Goal: Transaction & Acquisition: Purchase product/service

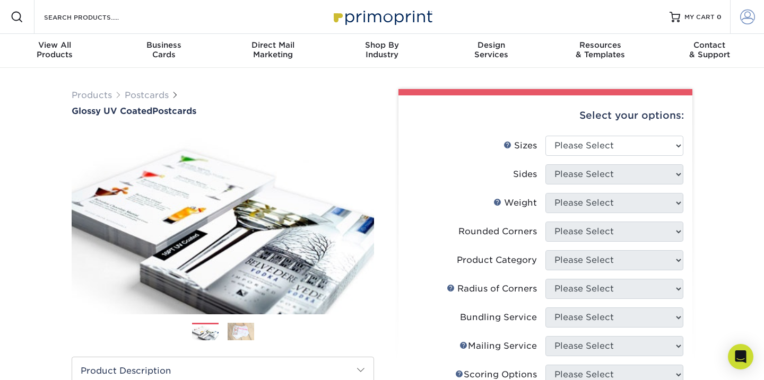
click at [741, 18] on span at bounding box center [747, 17] width 15 height 15
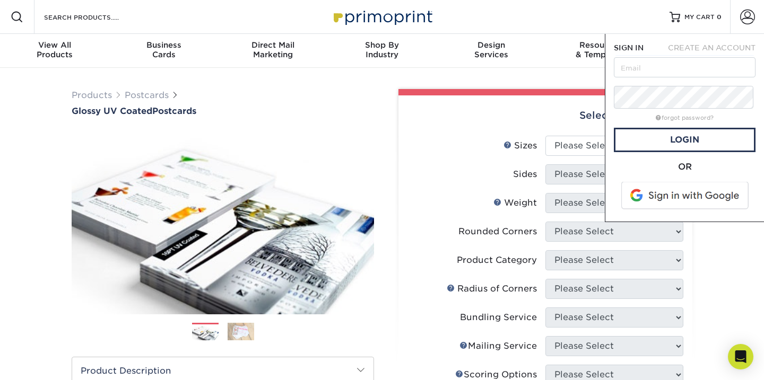
click at [731, 52] on span "CREATE AN ACCOUNT" at bounding box center [712, 47] width 88 height 8
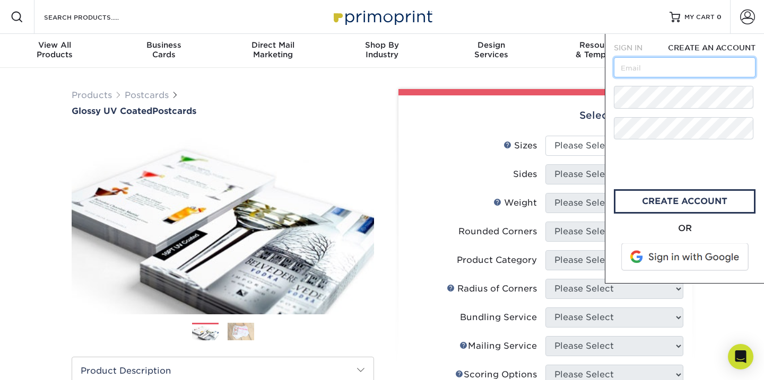
click at [630, 77] on input "text" at bounding box center [685, 67] width 142 height 20
type input "[EMAIL_ADDRESS][DOMAIN_NAME]"
click at [646, 214] on link "create account" at bounding box center [685, 201] width 142 height 24
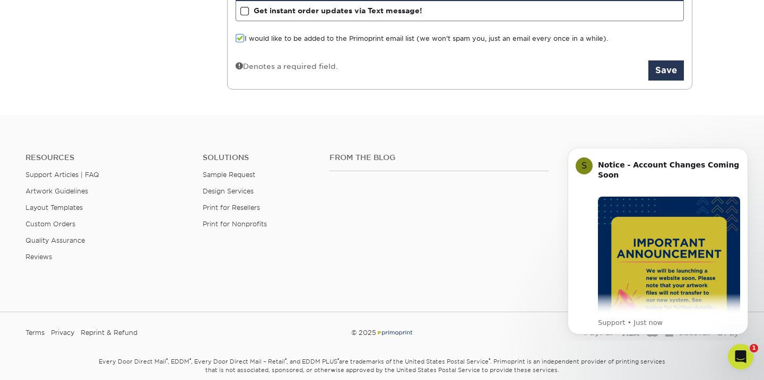
scroll to position [339, 0]
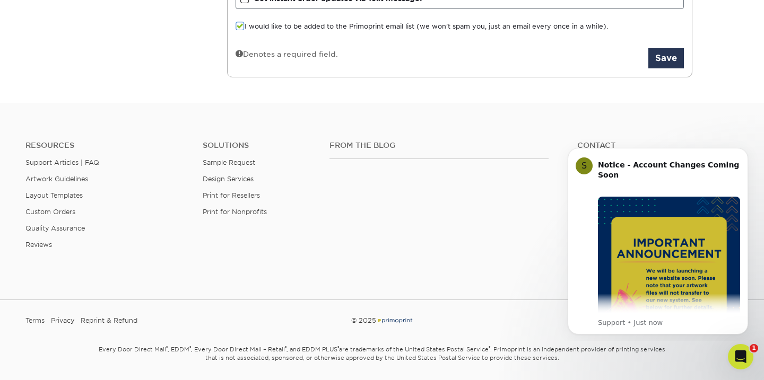
click at [239, 31] on span at bounding box center [239, 26] width 9 height 10
click at [0, 0] on input "I would like to be added to the Primoprint email list (we won't spam you, just …" at bounding box center [0, 0] width 0 height 0
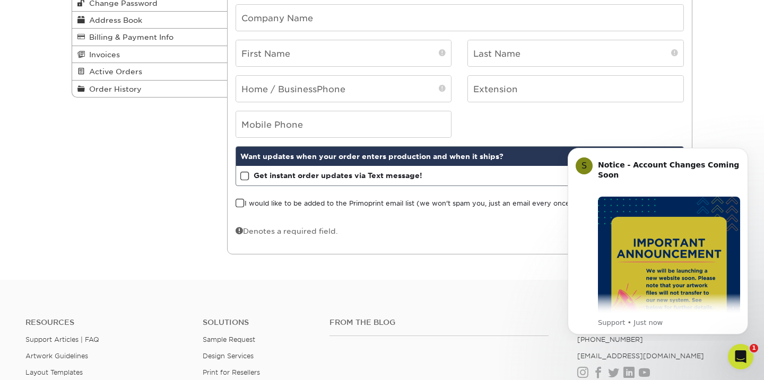
scroll to position [162, 0]
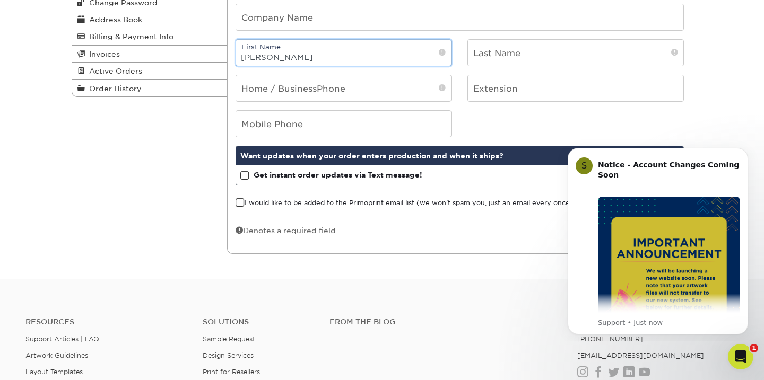
type input "Joe"
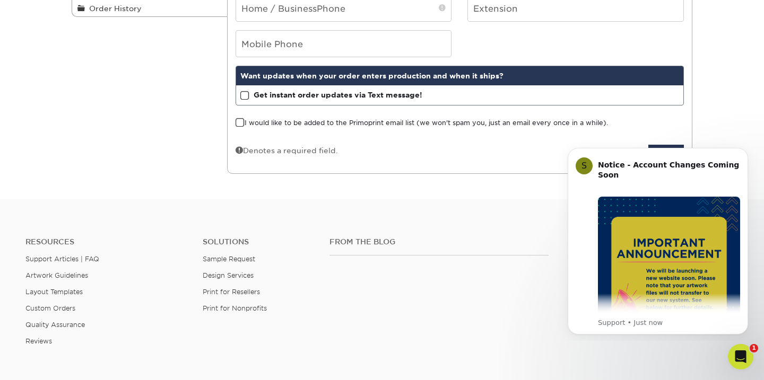
scroll to position [248, 0]
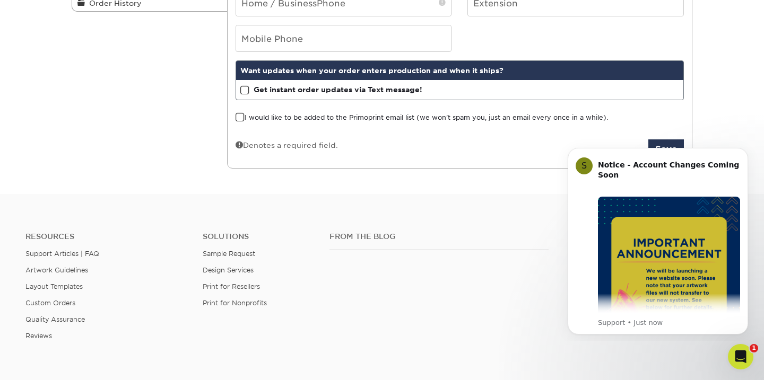
type input "Dineen"
type input "6038458629"
click at [244, 95] on span at bounding box center [244, 90] width 9 height 10
click at [0, 0] on input "Get instant order updates via Text message!" at bounding box center [0, 0] width 0 height 0
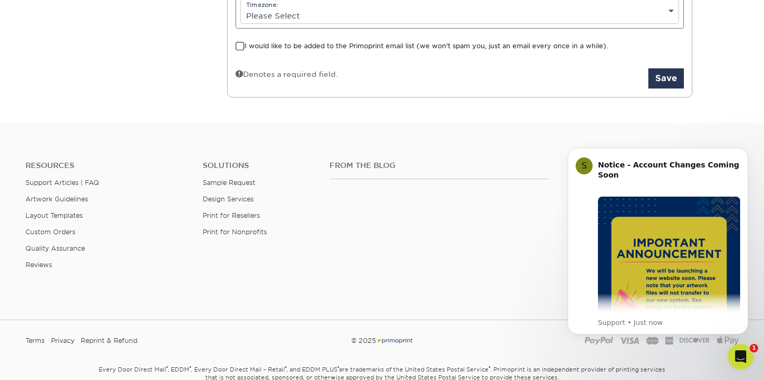
scroll to position [397, 0]
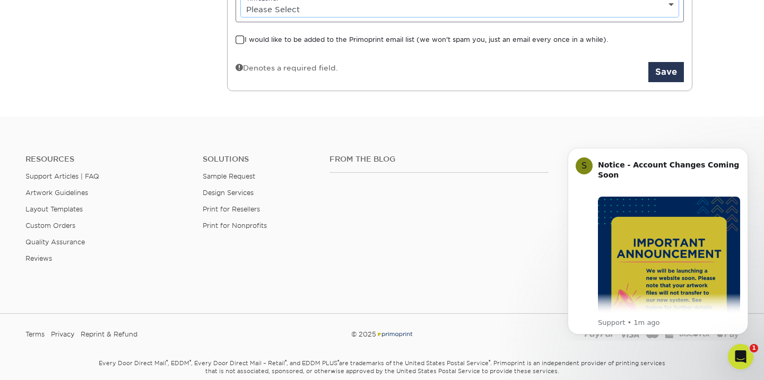
select select "-5.0"
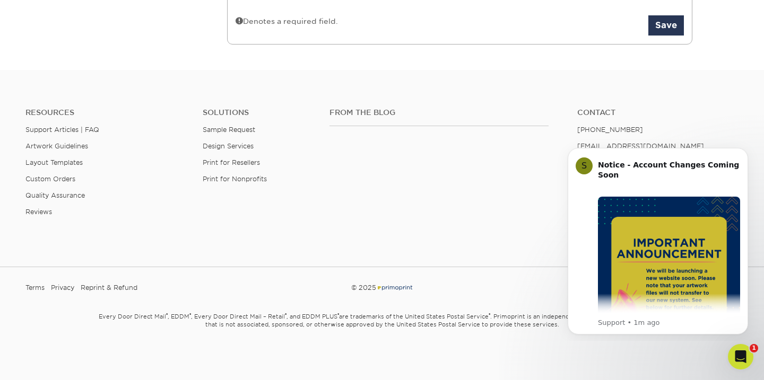
scroll to position [483, 0]
click at [659, 36] on button "Save" at bounding box center [666, 25] width 36 height 20
click at [0, 0] on input "I would like to be added to the Primoprint email list (we won't spam you, just …" at bounding box center [0, 0] width 0 height 0
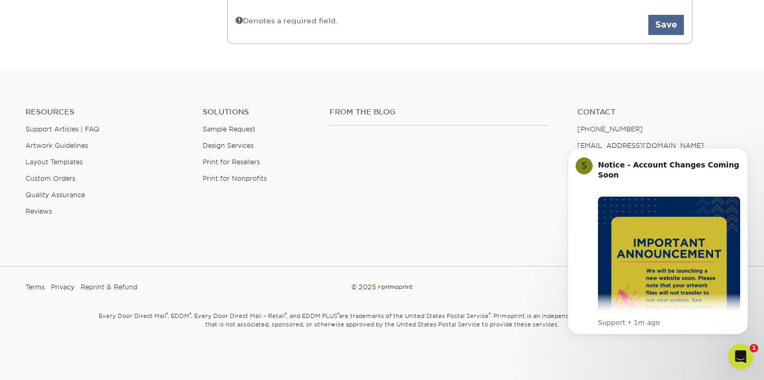
click at [667, 35] on button "Save" at bounding box center [666, 25] width 36 height 20
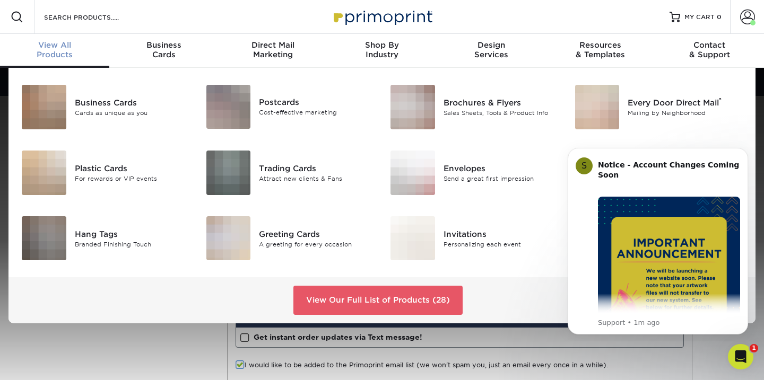
click at [49, 50] on span "View All" at bounding box center [54, 45] width 109 height 10
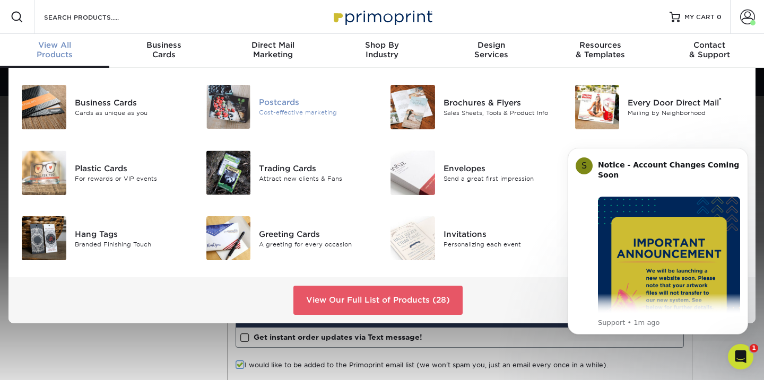
click at [279, 103] on div "Postcards" at bounding box center [316, 103] width 115 height 12
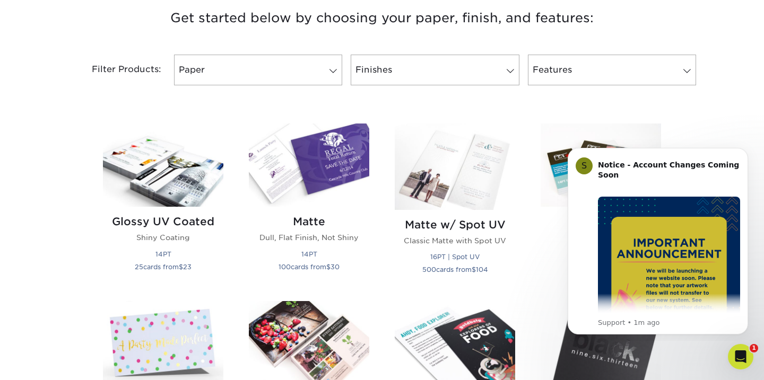
scroll to position [412, 0]
click at [330, 76] on span at bounding box center [333, 71] width 15 height 8
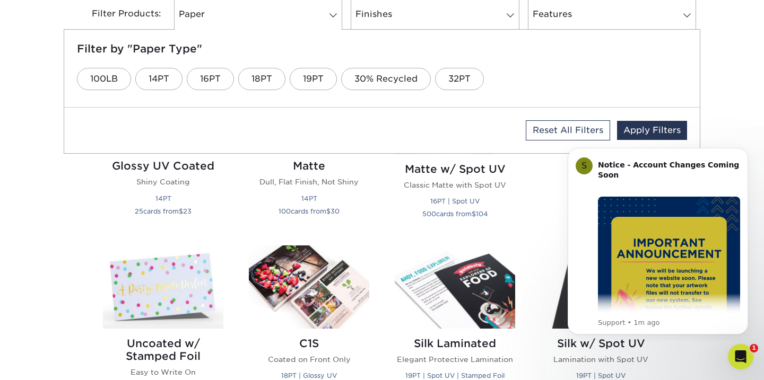
scroll to position [469, 0]
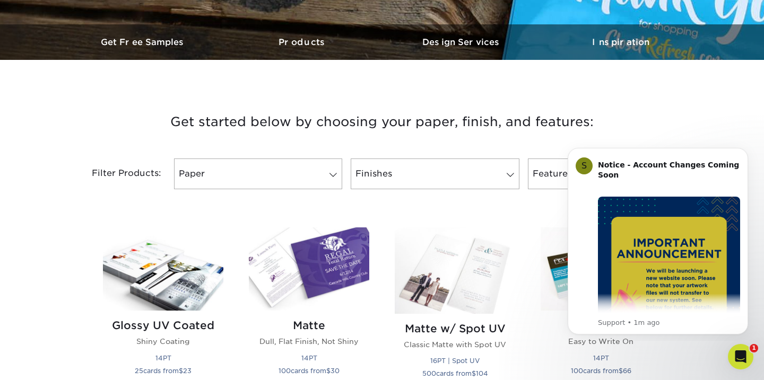
scroll to position [310, 0]
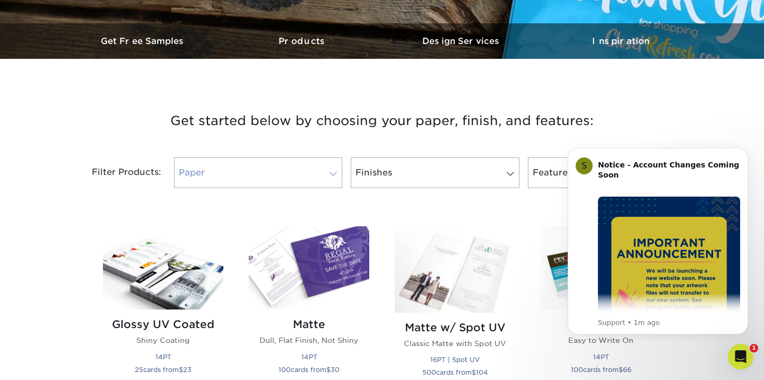
click at [332, 178] on span at bounding box center [333, 174] width 15 height 8
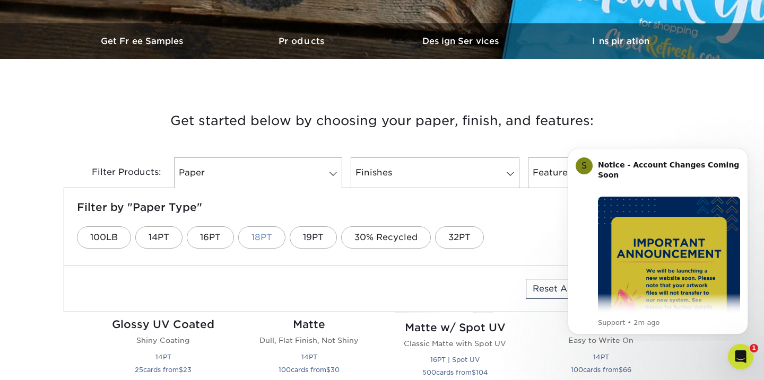
click at [274, 249] on link "18PT" at bounding box center [261, 237] width 47 height 22
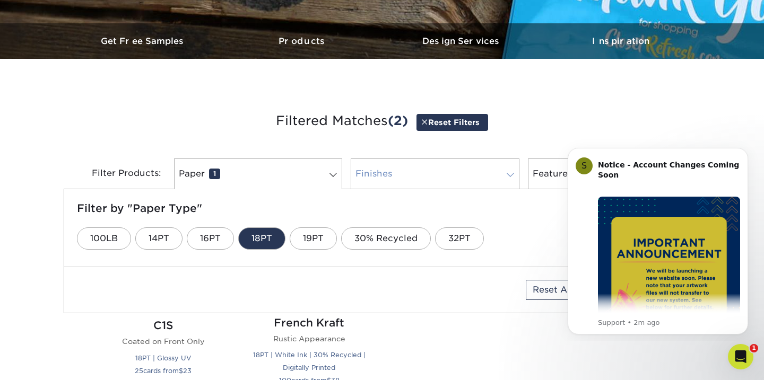
click at [507, 179] on span at bounding box center [510, 175] width 15 height 8
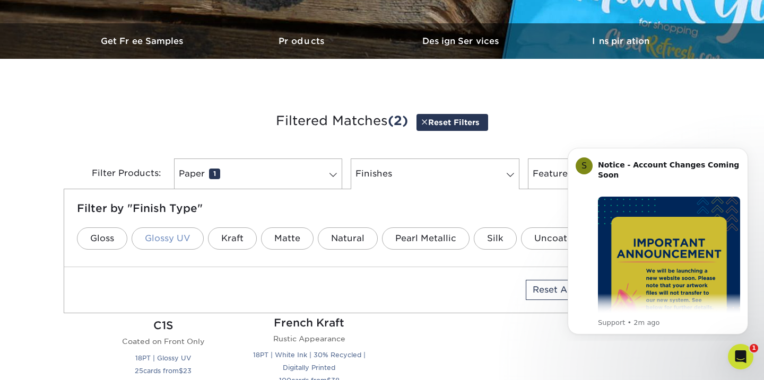
click at [170, 250] on link "Glossy UV" at bounding box center [168, 239] width 72 height 22
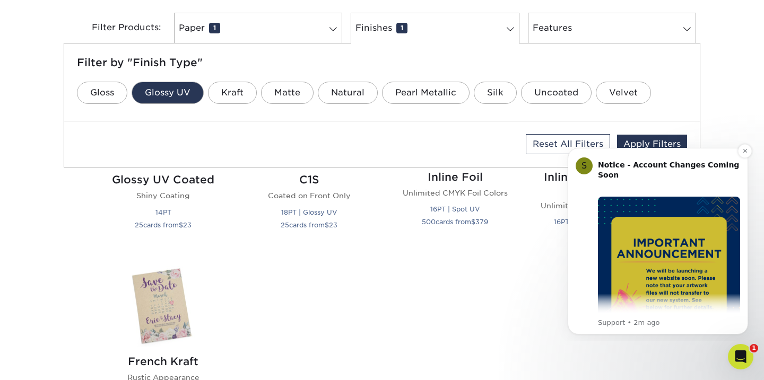
scroll to position [456, 0]
click at [746, 148] on icon "Dismiss notification" at bounding box center [745, 151] width 6 height 6
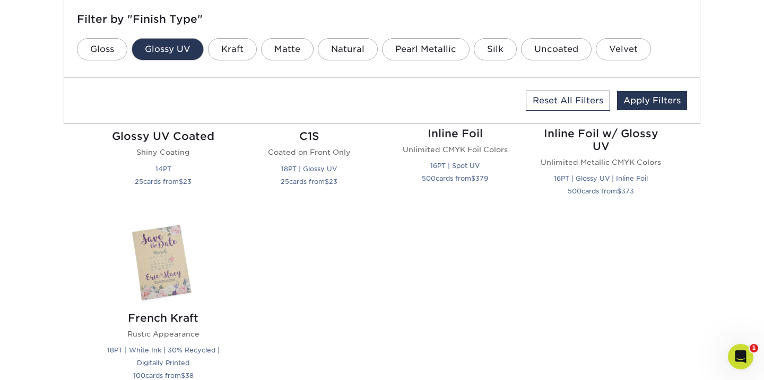
scroll to position [500, 0]
click at [645, 110] on link "Apply Filters" at bounding box center [652, 100] width 70 height 19
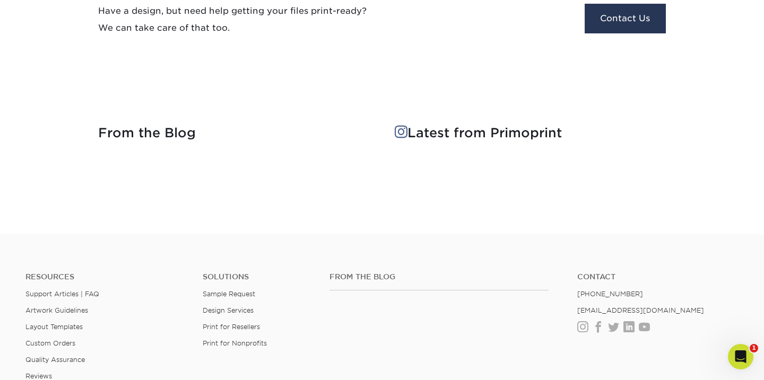
scroll to position [1167, 0]
select select "New Design"
type input "[PERSON_NAME]"
type input "Dineen"
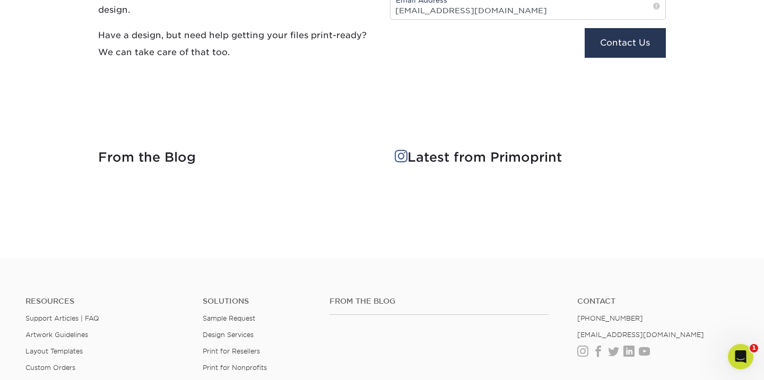
scroll to position [1098, 0]
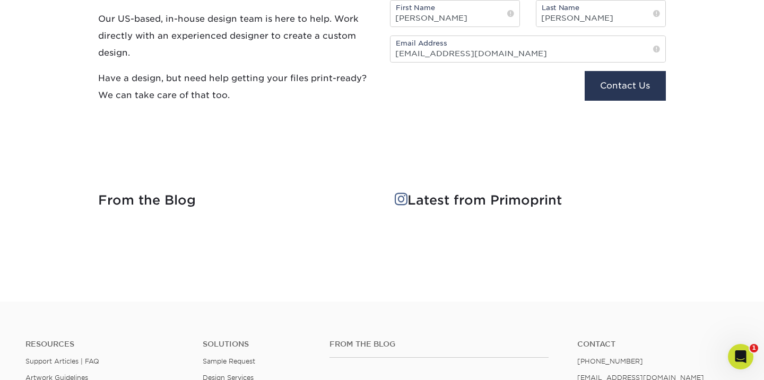
click at [355, 168] on div "Need design assistance? Our US-based, in-house design team is here to help. Wor…" at bounding box center [381, 62] width 583 height 212
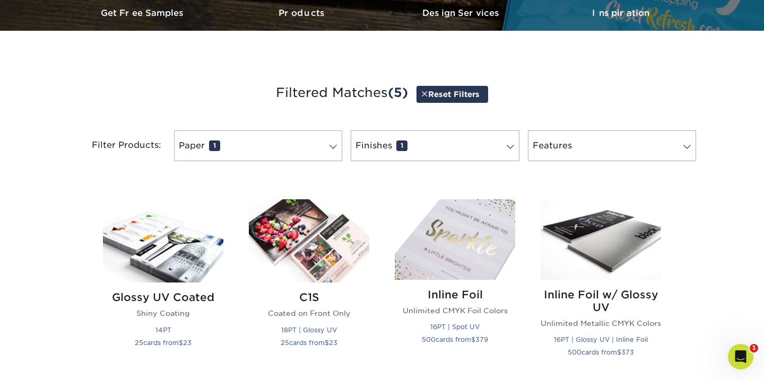
scroll to position [340, 0]
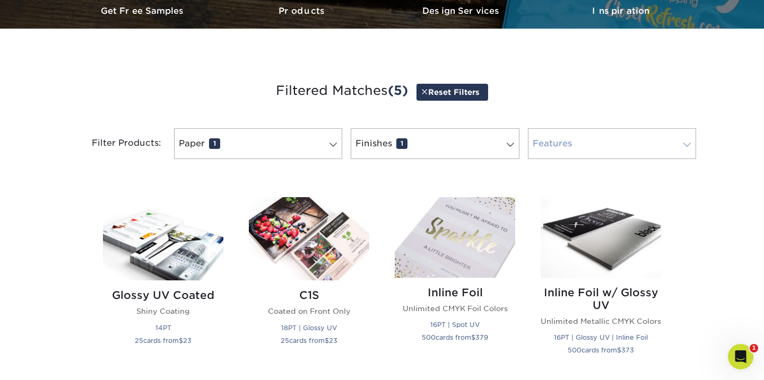
click at [685, 149] on span at bounding box center [686, 145] width 15 height 8
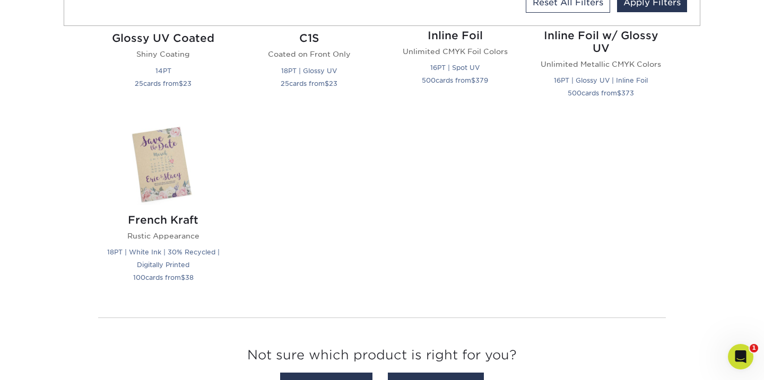
scroll to position [598, 0]
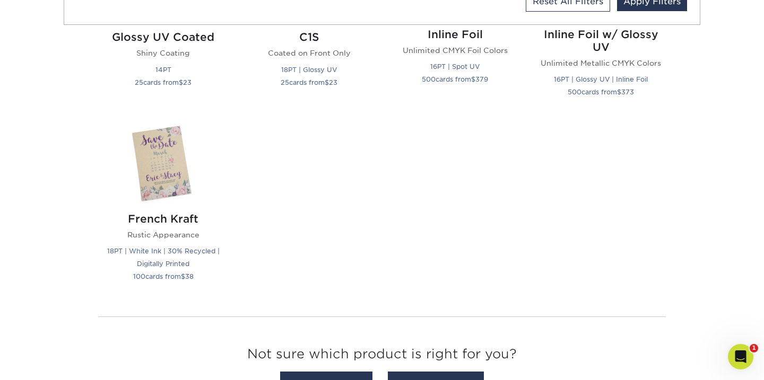
click at [615, 227] on div "Glossy UV Coated Shiny Coating 14PT 25 cards from $ 23 Matte Dull, Flat Finish,…" at bounding box center [381, 117] width 583 height 382
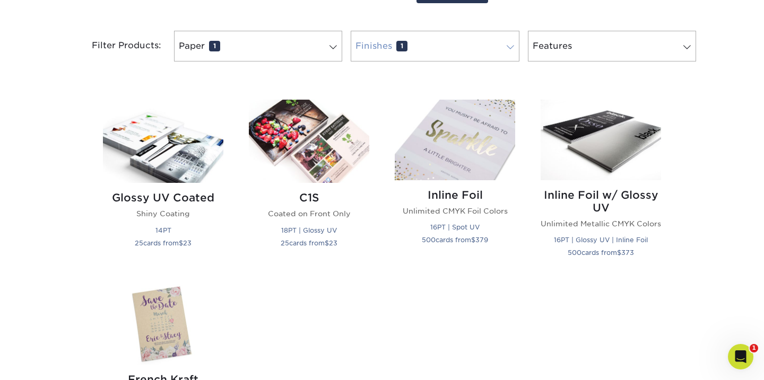
scroll to position [439, 0]
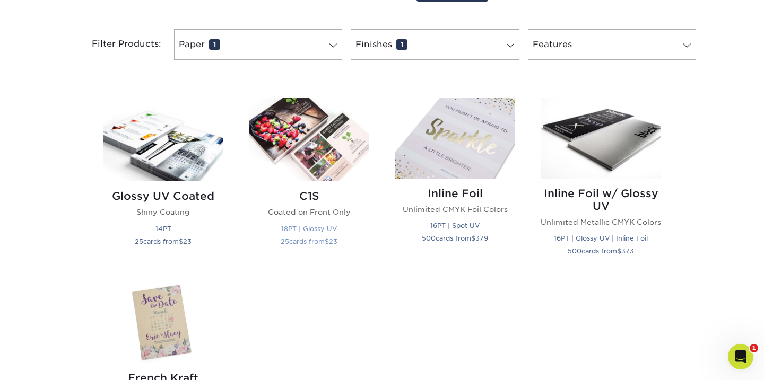
click at [322, 181] on img at bounding box center [309, 139] width 120 height 83
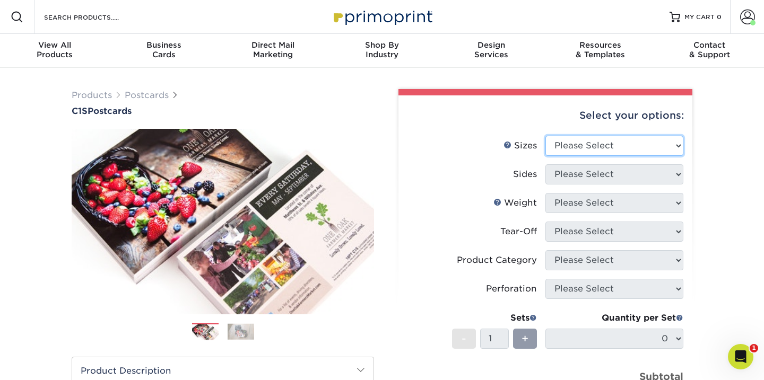
select select "5.00x7.00"
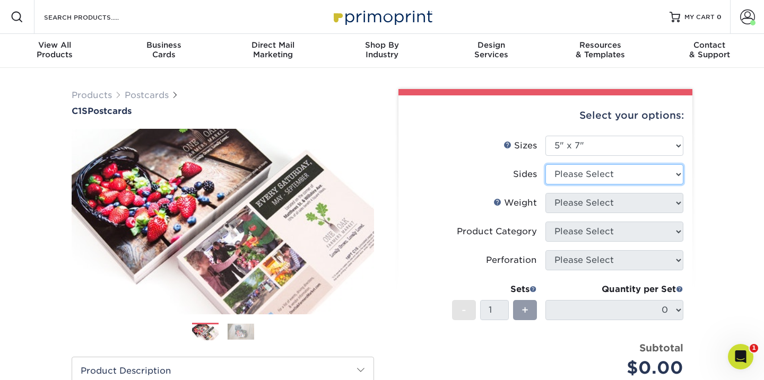
select select "13abbda7-1d64-4f25-8bb2-c179b224825d"
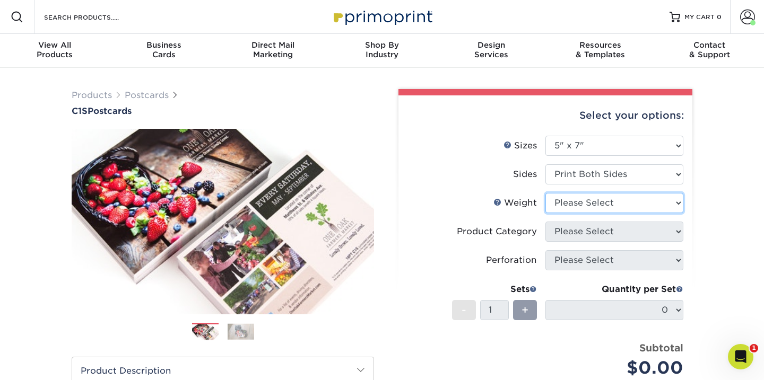
select select "18PTC1S"
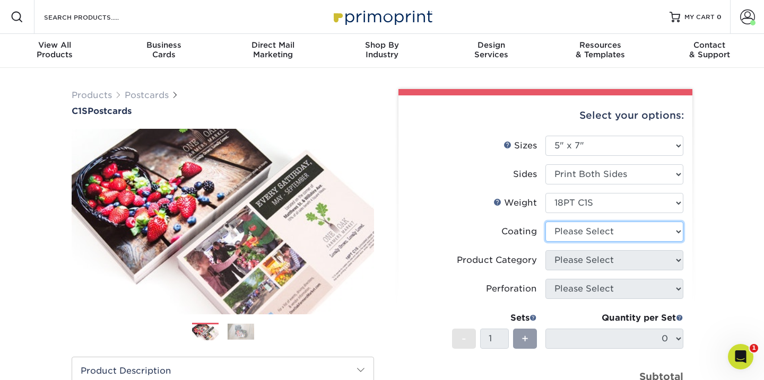
select select "1e8116af-acfc-44b1-83dc-8181aa338834"
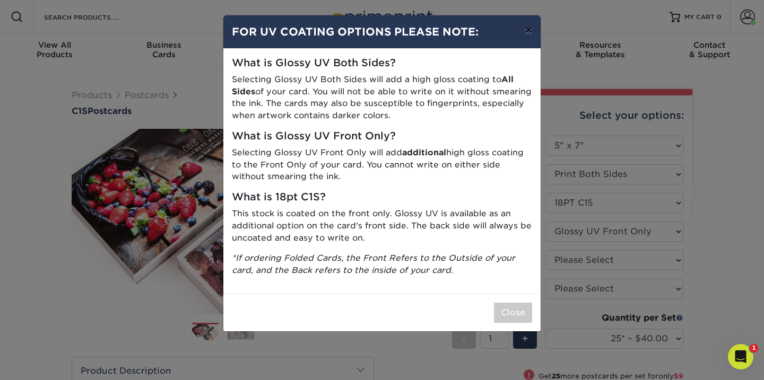
click at [525, 34] on button "×" at bounding box center [528, 30] width 24 height 30
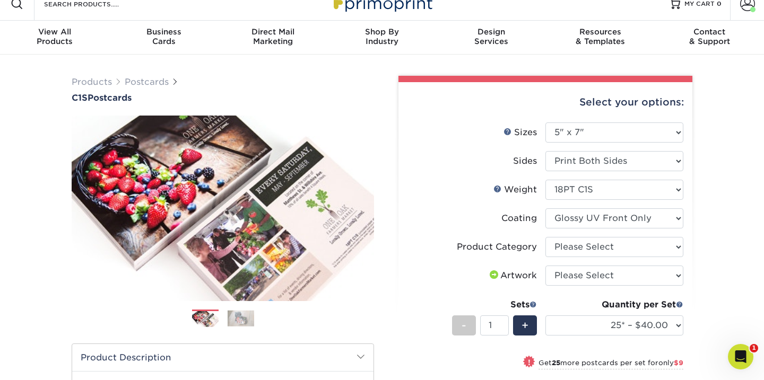
scroll to position [15, 0]
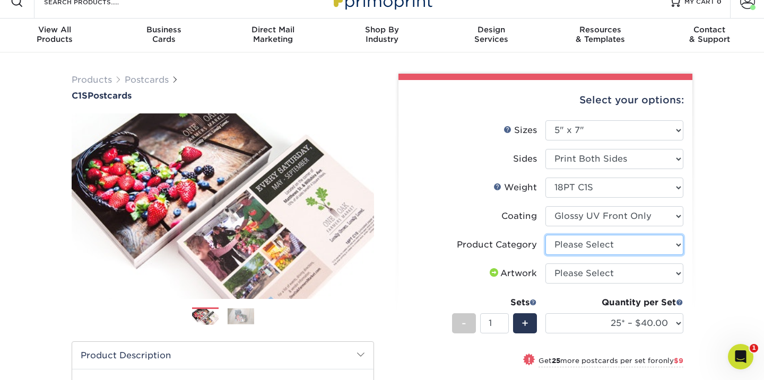
select select "9b7272e0-d6c8-4c3c-8e97-d3a1bcdab858"
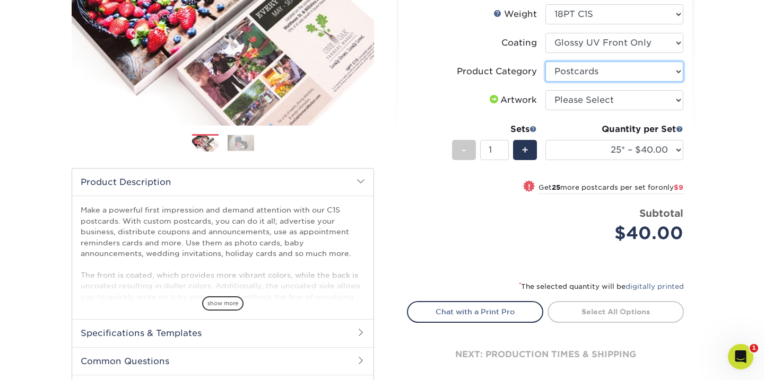
scroll to position [190, 0]
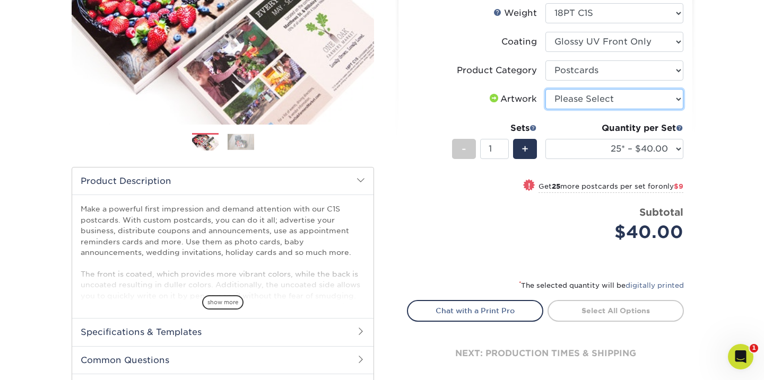
select select "upload"
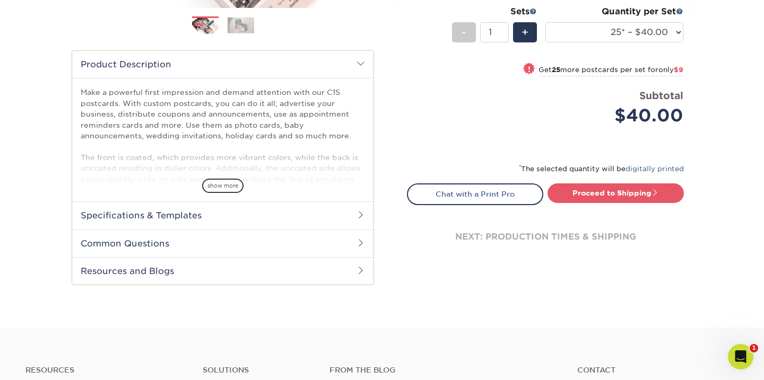
scroll to position [292, 0]
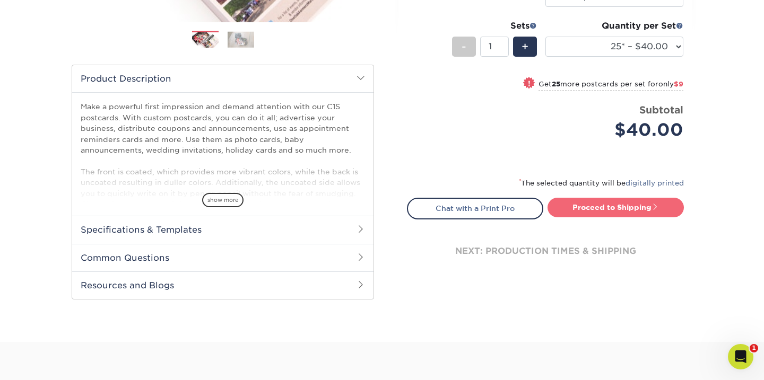
click at [630, 217] on link "Proceed to Shipping" at bounding box center [615, 207] width 136 height 19
type input "Set 1"
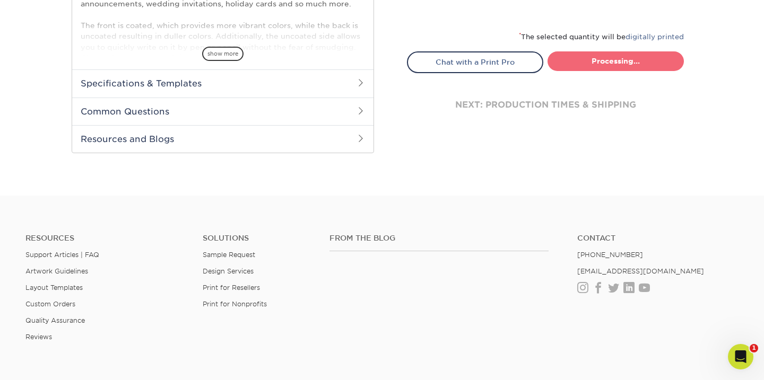
select select "8f12fdf9-8408-4dff-8fc1-ff88d4aa69cf"
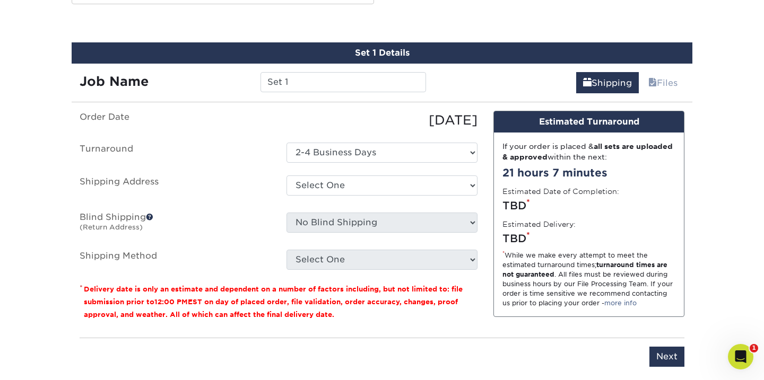
scroll to position [588, 0]
select select "newaddress"
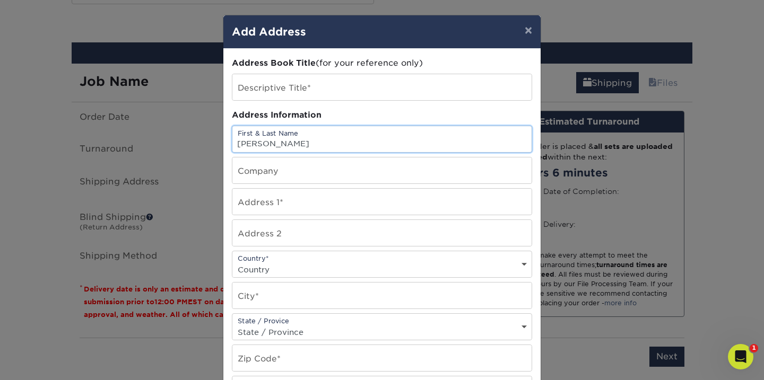
type input "Joseph Dineen"
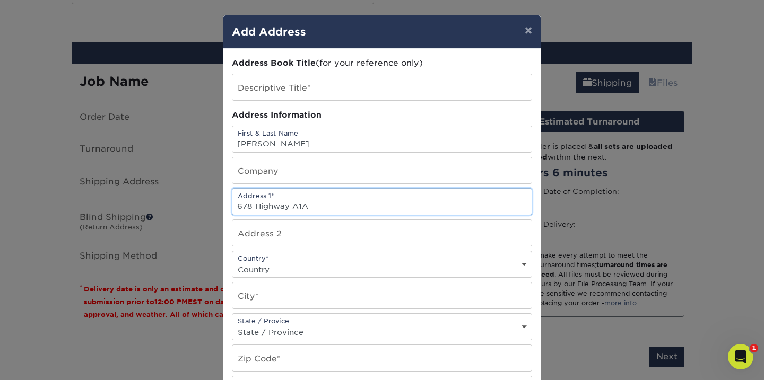
type input "678 Highway A1A"
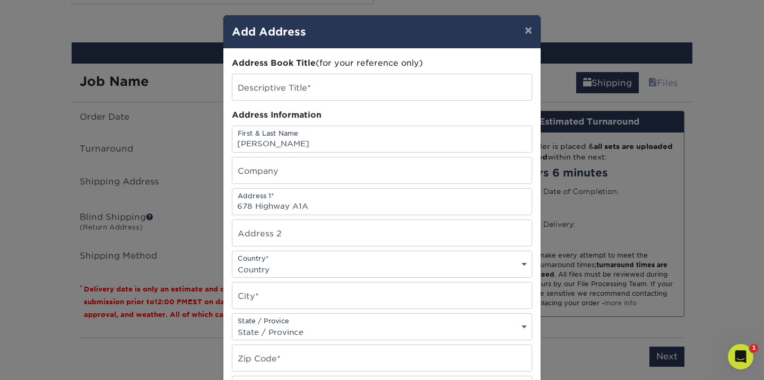
click at [283, 278] on div "Country* Country United States Canada ----------------------------- Afghanistan…" at bounding box center [382, 264] width 300 height 27
select select "US"
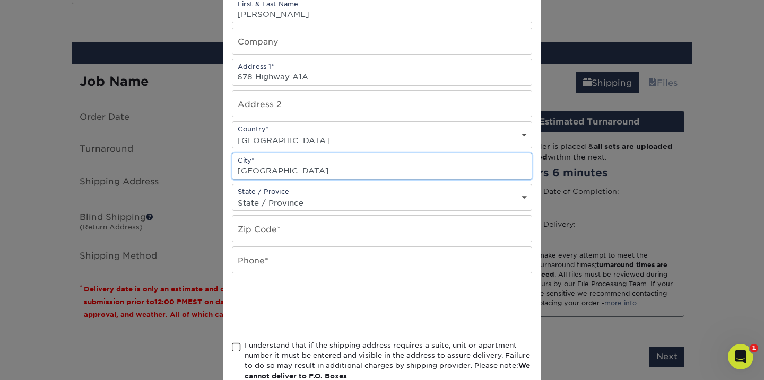
scroll to position [132, 0]
type input "Vero Beach"
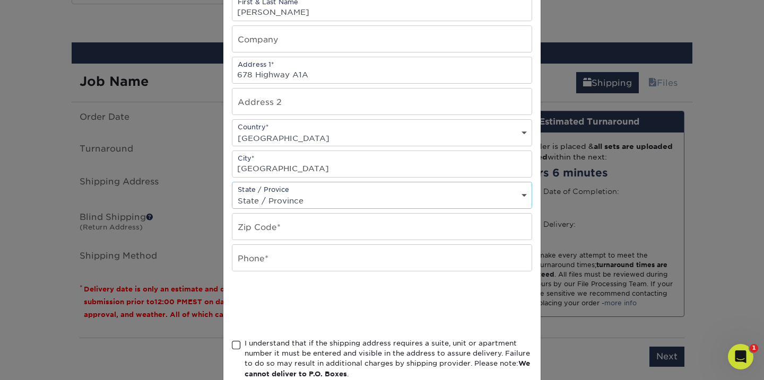
select select "FL"
type input "32963"
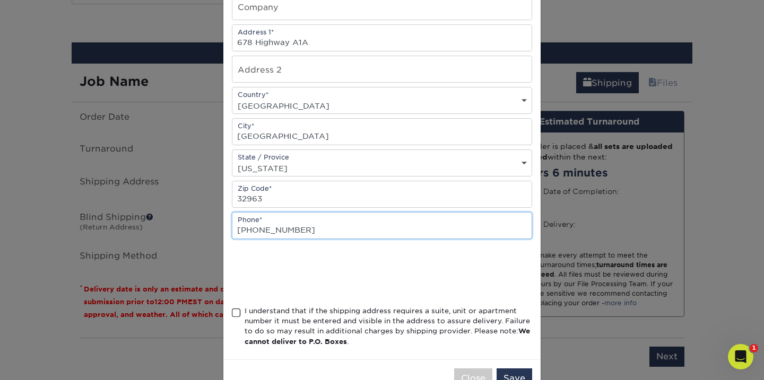
scroll to position [170, 0]
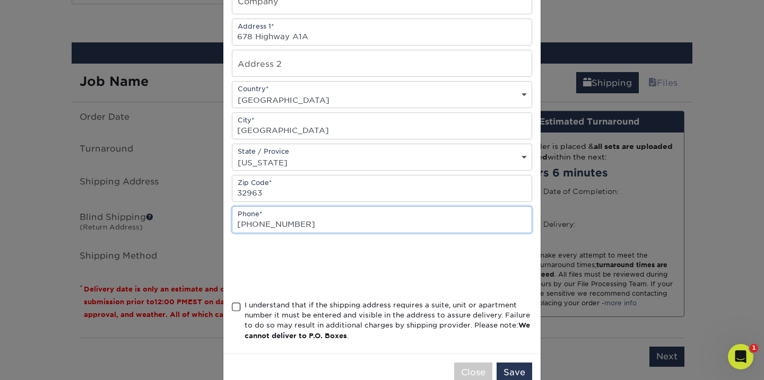
type input "603-845-8629"
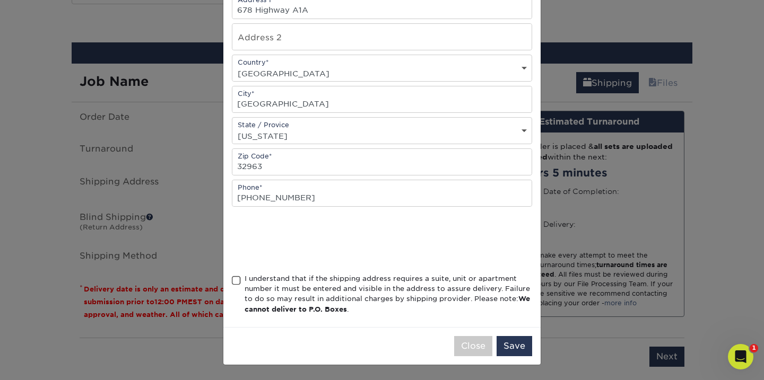
scroll to position [275, 0]
click at [239, 274] on div "I understand that if the shipping address requires a suite, unit or apartment n…" at bounding box center [382, 297] width 300 height 46
click at [240, 276] on span at bounding box center [236, 281] width 9 height 10
click at [0, 0] on input "I understand that if the shipping address requires a suite, unit or apartment n…" at bounding box center [0, 0] width 0 height 0
click at [507, 347] on button "Save" at bounding box center [514, 346] width 36 height 20
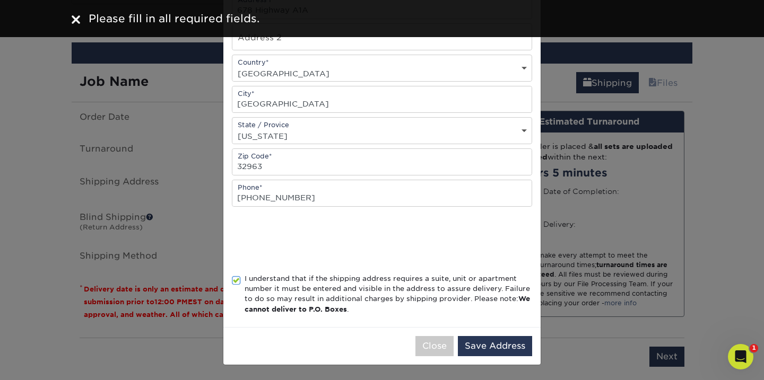
click at [29, 214] on div "× Add Address Address Book Title (for your reference only) Descriptive Title* A…" at bounding box center [382, 190] width 764 height 380
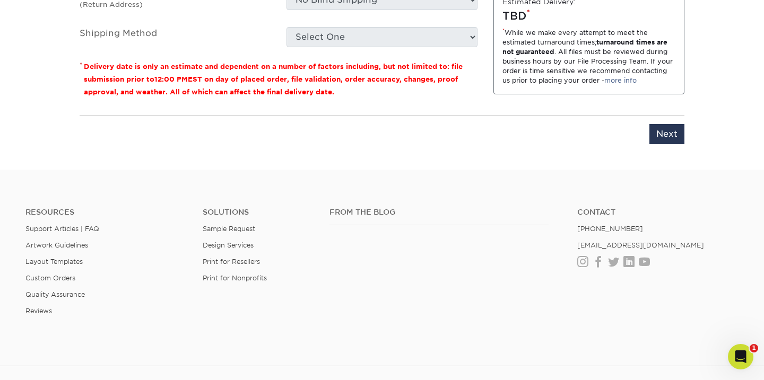
scroll to position [812, 0]
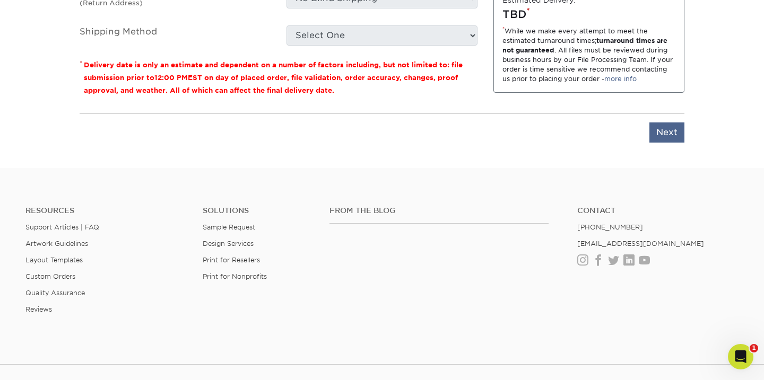
click at [667, 143] on input "Next" at bounding box center [666, 133] width 35 height 20
type input "Next"
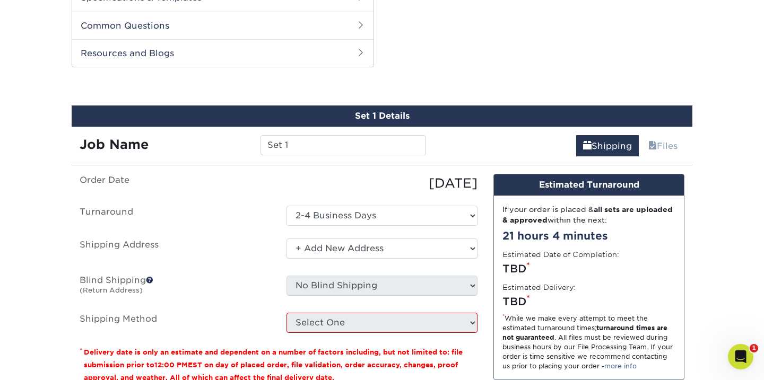
scroll to position [523, 0]
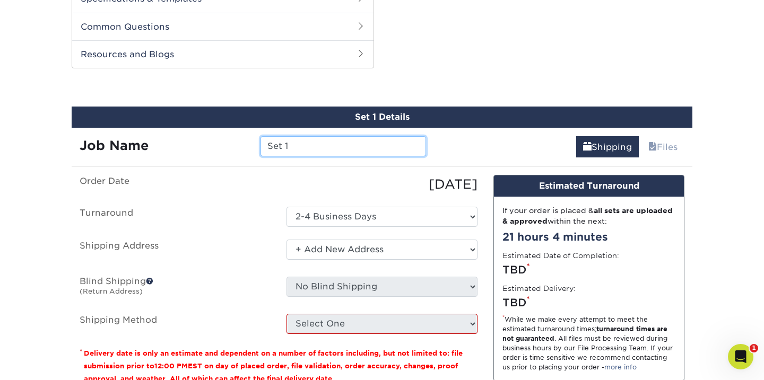
click at [282, 156] on input "Set 1" at bounding box center [342, 146] width 165 height 20
click at [309, 156] on input "Set 1" at bounding box center [342, 146] width 165 height 20
type input "S"
type input "[PERSON_NAME]#1"
click at [595, 158] on link "Shipping" at bounding box center [607, 146] width 63 height 21
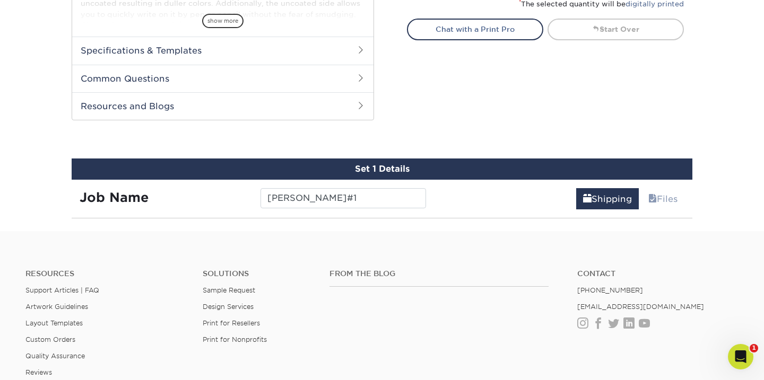
scroll to position [459, 0]
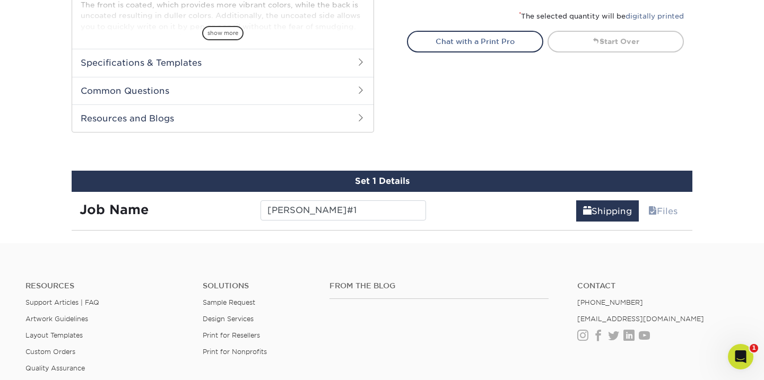
click at [522, 222] on div "Shipping Files" at bounding box center [563, 207] width 259 height 30
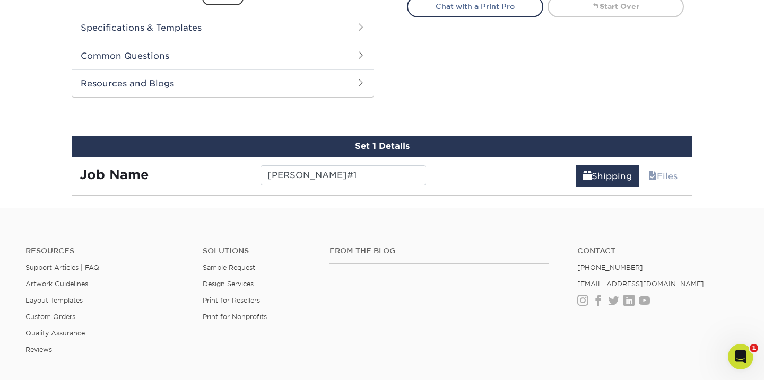
scroll to position [493, 0]
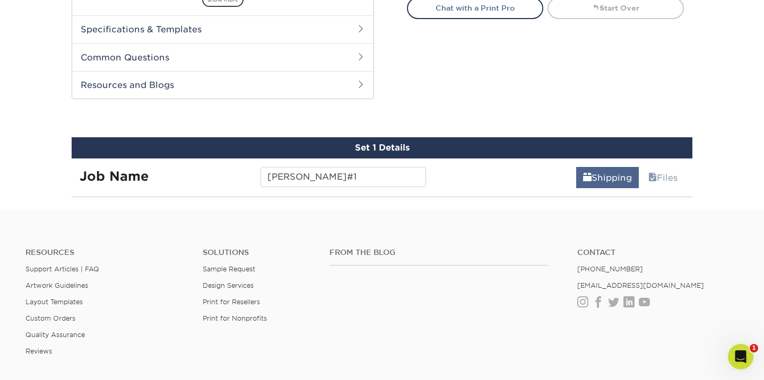
click at [580, 188] on link "Shipping" at bounding box center [607, 177] width 63 height 21
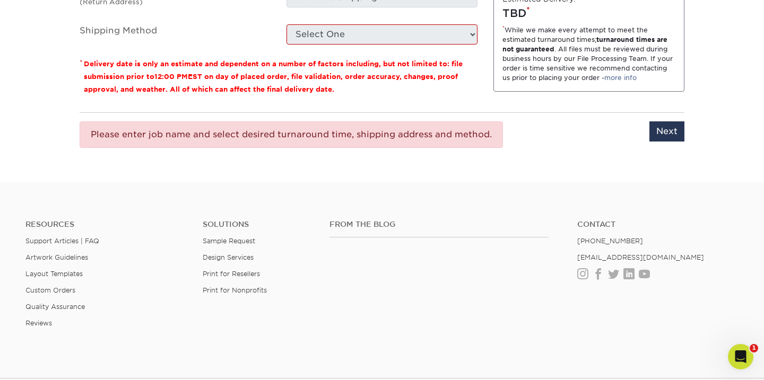
scroll to position [822, 0]
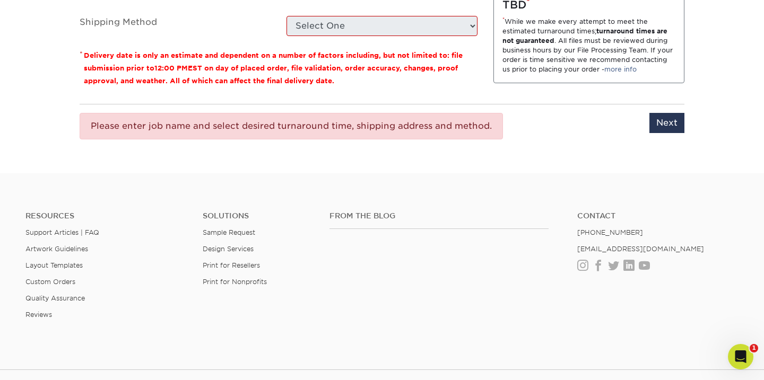
click at [553, 74] on div "* While we make every attempt to meet the estimated turnaround times; turnaroun…" at bounding box center [588, 45] width 173 height 57
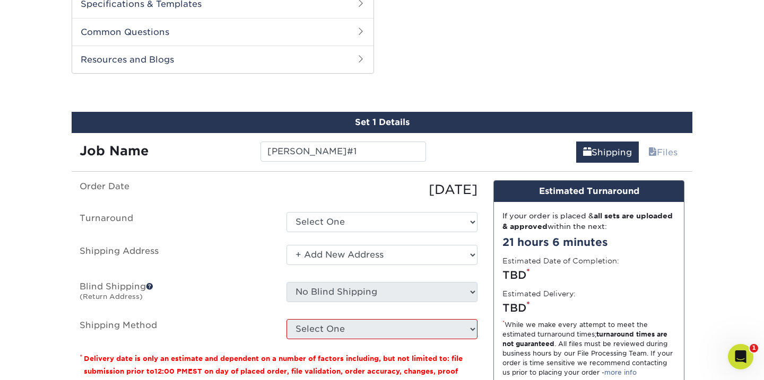
scroll to position [517, 0]
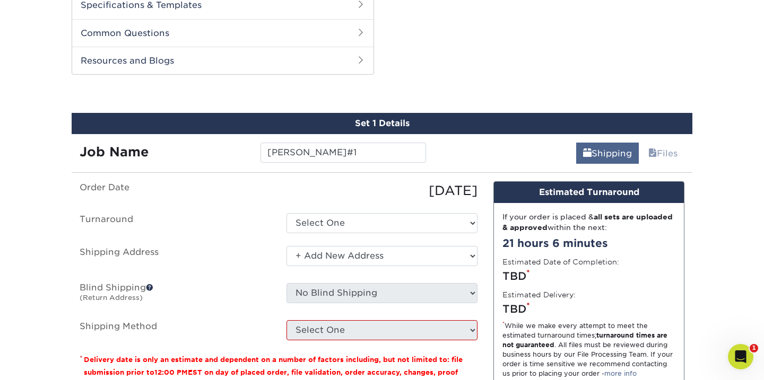
click at [579, 164] on link "Shipping" at bounding box center [607, 153] width 63 height 21
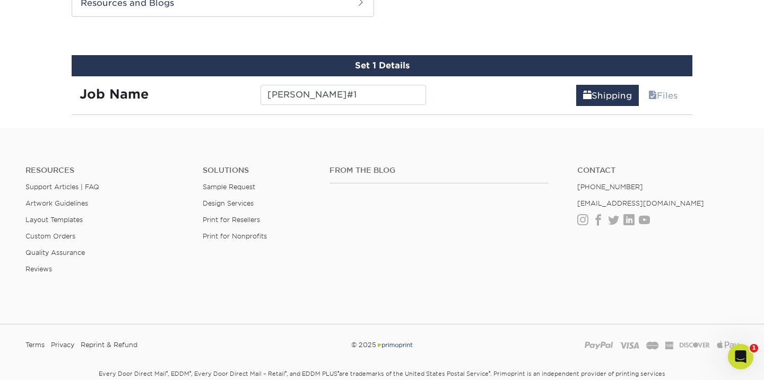
scroll to position [573, 0]
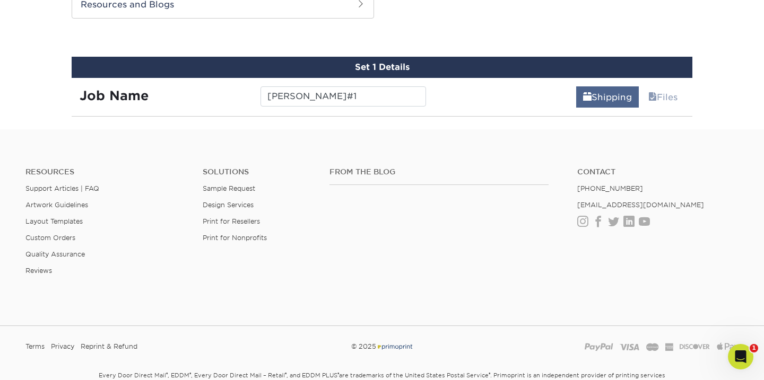
click at [588, 108] on link "Shipping" at bounding box center [607, 96] width 63 height 21
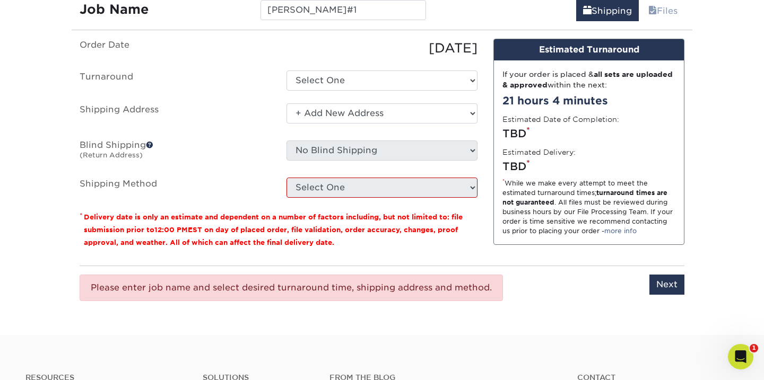
scroll to position [659, 0]
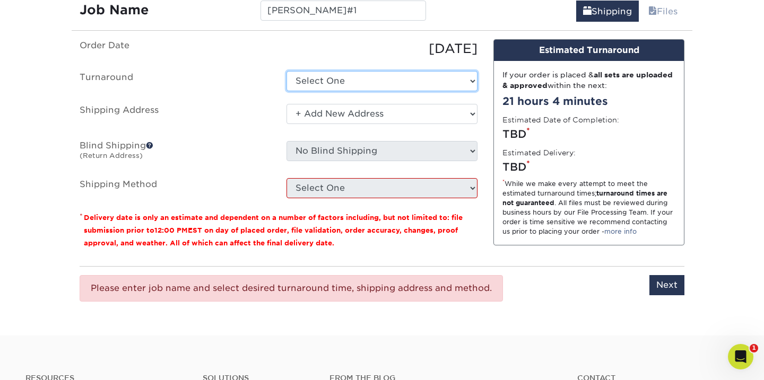
select select "8f12fdf9-8408-4dff-8fc1-ff88d4aa69cf"
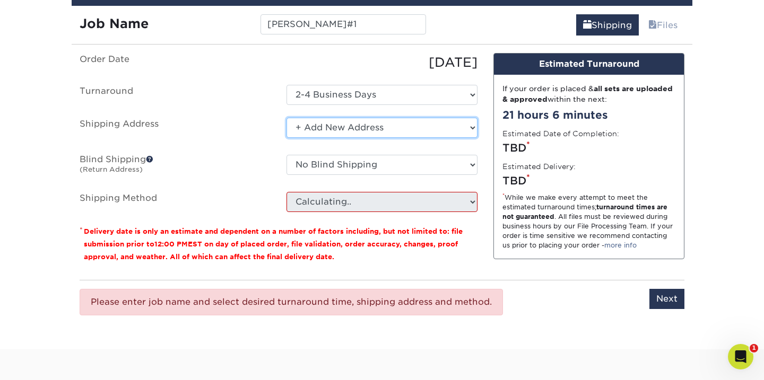
scroll to position [644, 0]
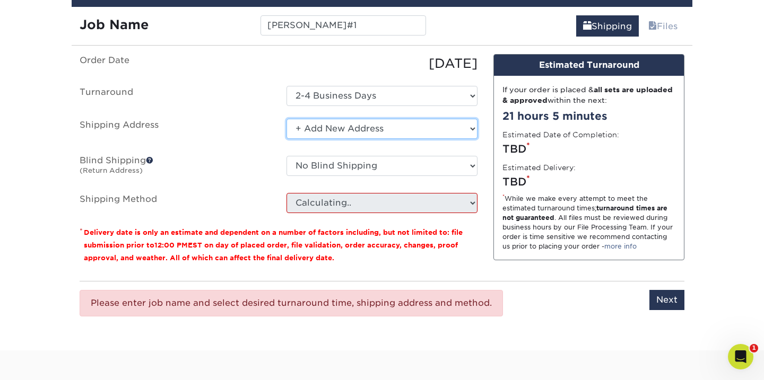
select select "-1"
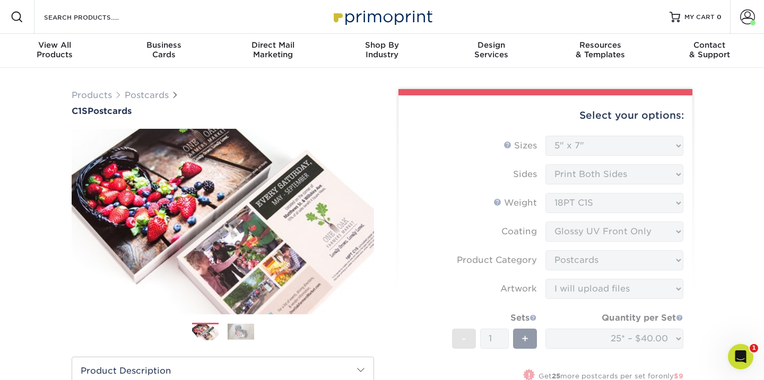
scroll to position [0, 0]
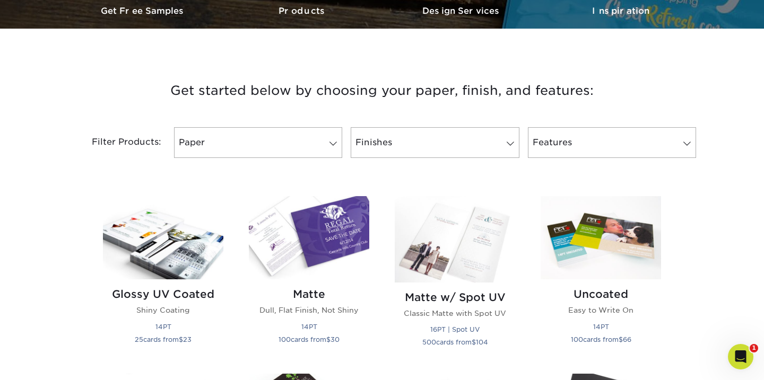
scroll to position [354, 0]
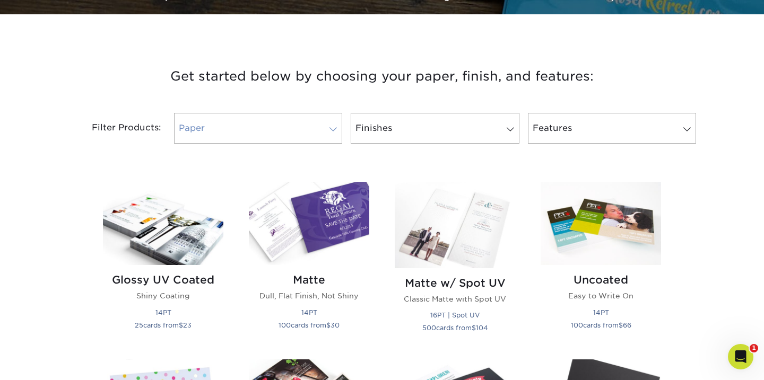
click at [333, 134] on span at bounding box center [333, 129] width 15 height 8
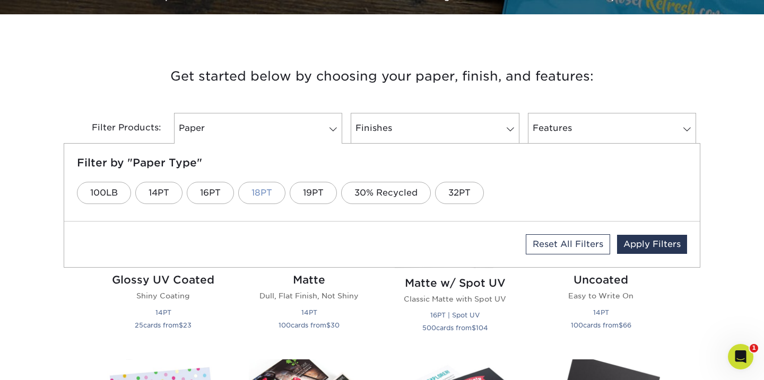
click at [285, 204] on link "18PT" at bounding box center [261, 193] width 47 height 22
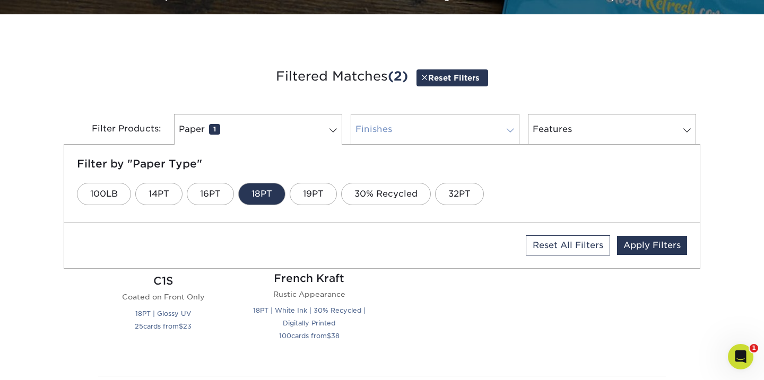
click at [508, 135] on span at bounding box center [510, 130] width 15 height 8
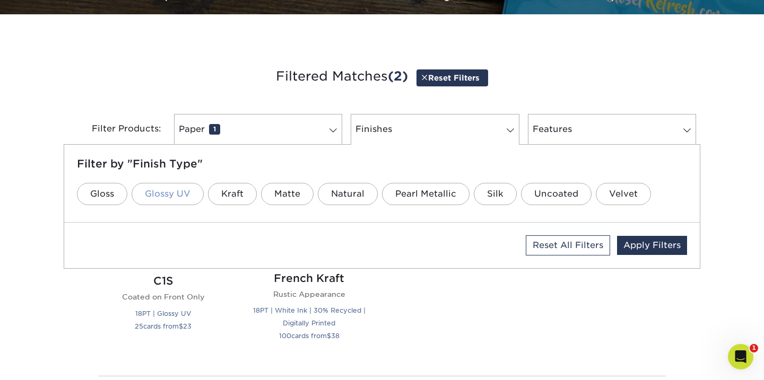
click at [165, 205] on link "Glossy UV" at bounding box center [168, 194] width 72 height 22
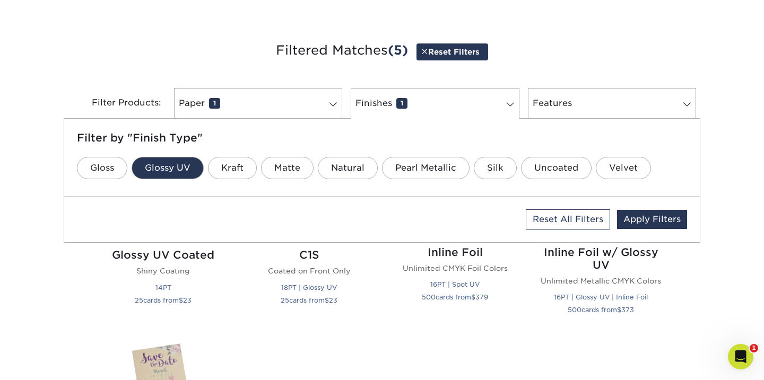
scroll to position [429, 0]
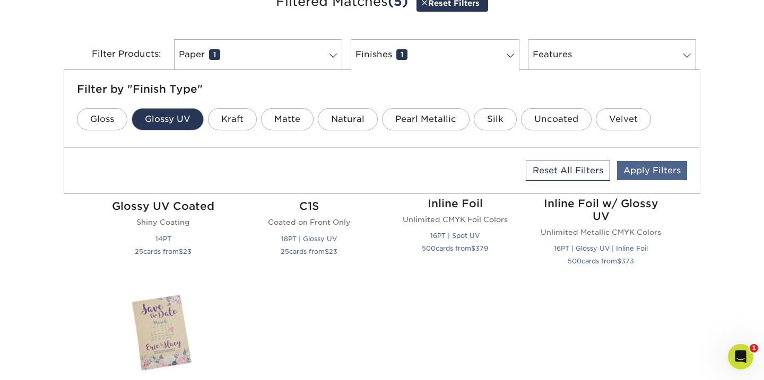
click at [639, 180] on link "Apply Filters" at bounding box center [652, 170] width 70 height 19
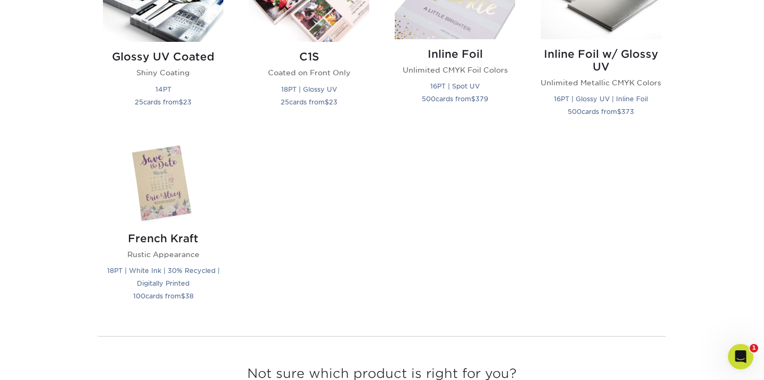
scroll to position [585, 0]
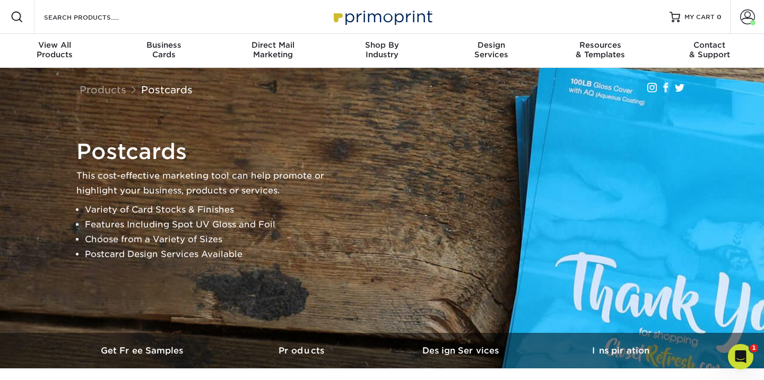
scroll to position [0, 0]
click at [751, 16] on span at bounding box center [747, 17] width 15 height 15
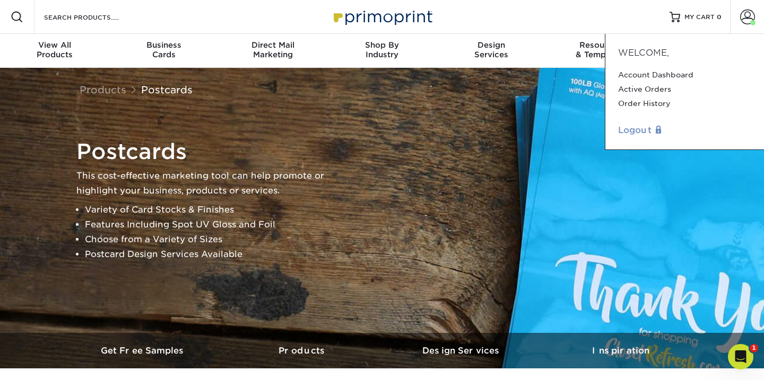
click at [636, 137] on link "Logout" at bounding box center [684, 130] width 133 height 13
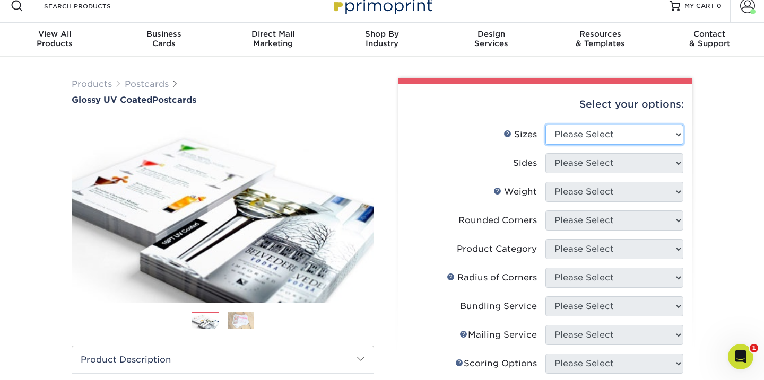
select select "5.00x7.00"
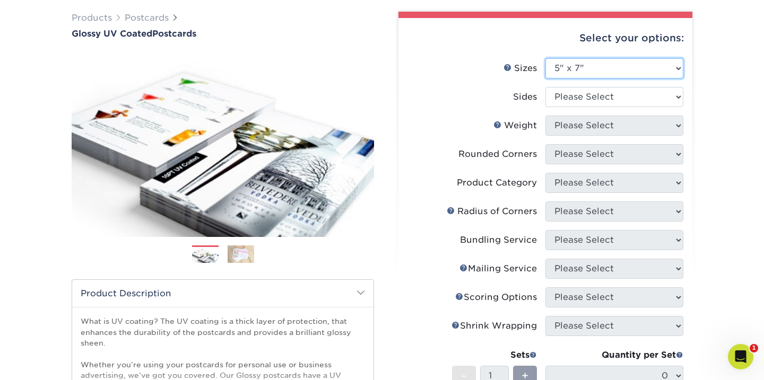
scroll to position [78, 0]
select select "13abbda7-1d64-4f25-8bb2-c179b224825d"
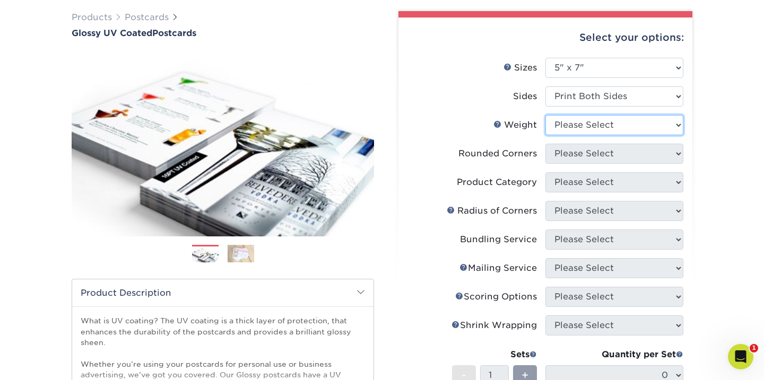
select select "18PTC1S"
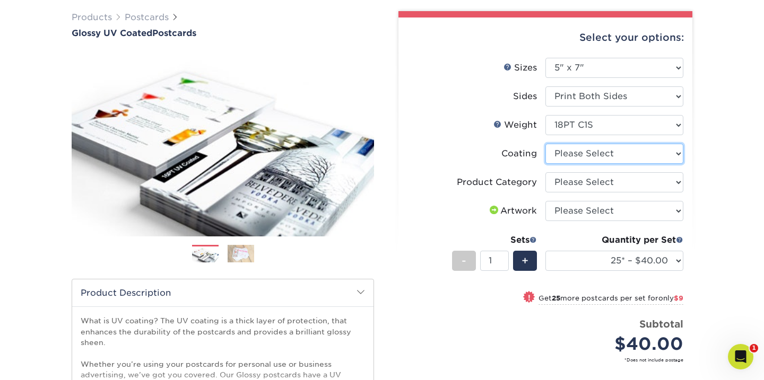
select select "1e8116af-acfc-44b1-83dc-8181aa338834"
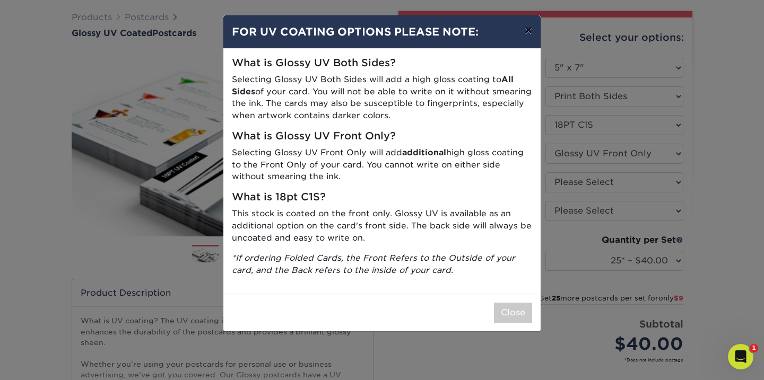
click at [527, 29] on button "×" at bounding box center [528, 30] width 24 height 30
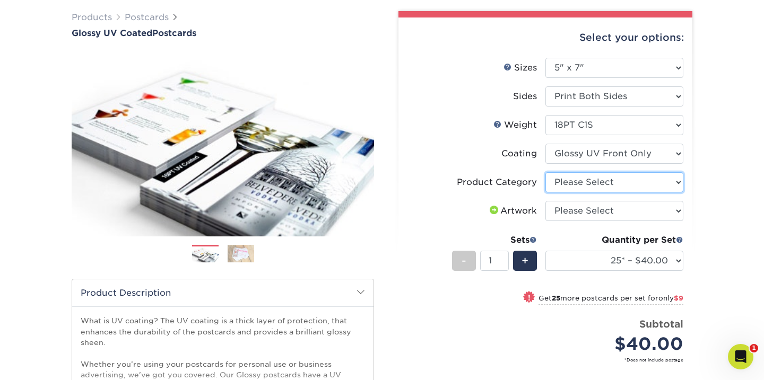
select select "9b7272e0-d6c8-4c3c-8e97-d3a1bcdab858"
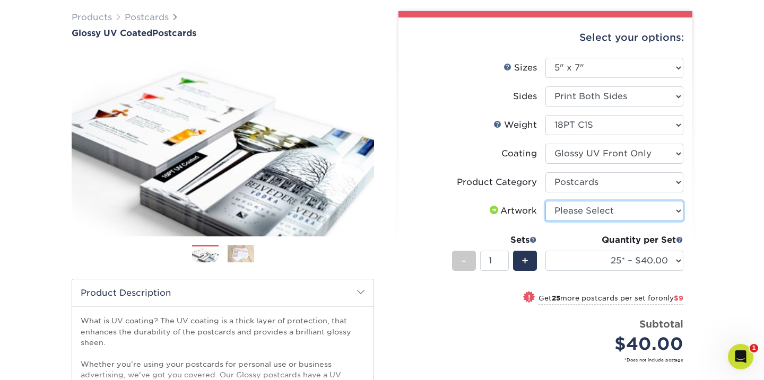
select select "upload"
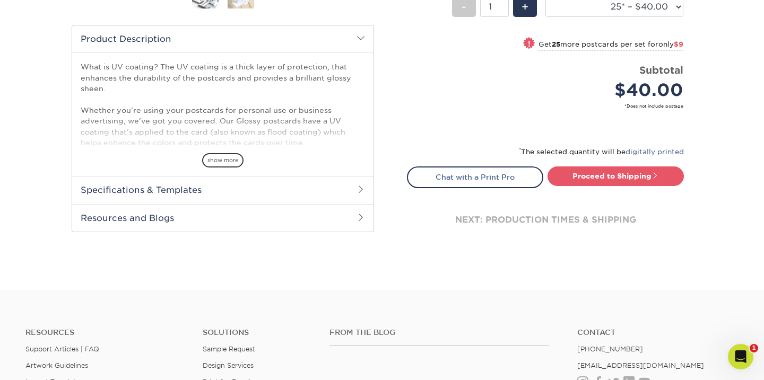
scroll to position [332, 0]
click at [642, 186] on link "Proceed to Shipping" at bounding box center [615, 176] width 136 height 19
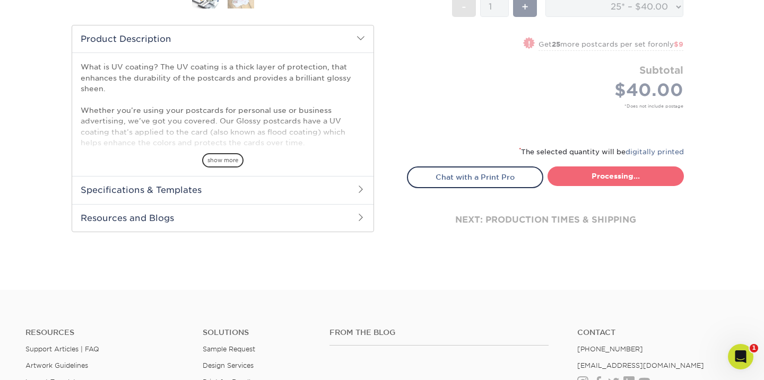
type input "Set 1"
select select "8f12fdf9-8408-4dff-8fc1-ff88d4aa69cf"
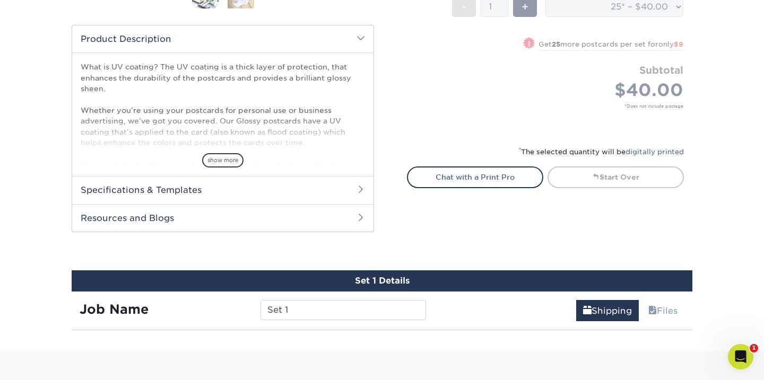
scroll to position [602, 0]
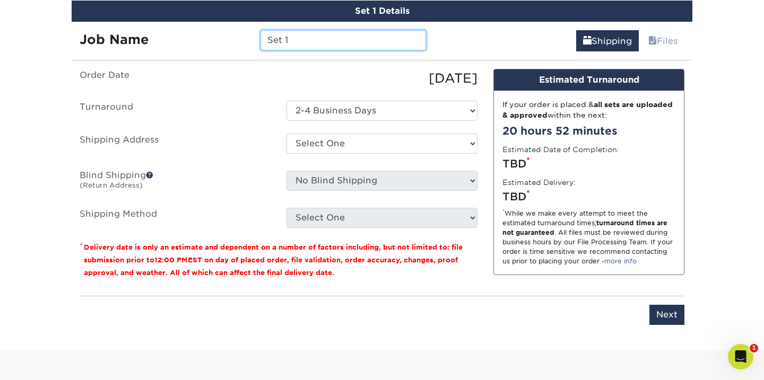
click at [296, 50] on input "Set 1" at bounding box center [342, 40] width 165 height 20
type input "S"
type input "[PERSON_NAME]#1"
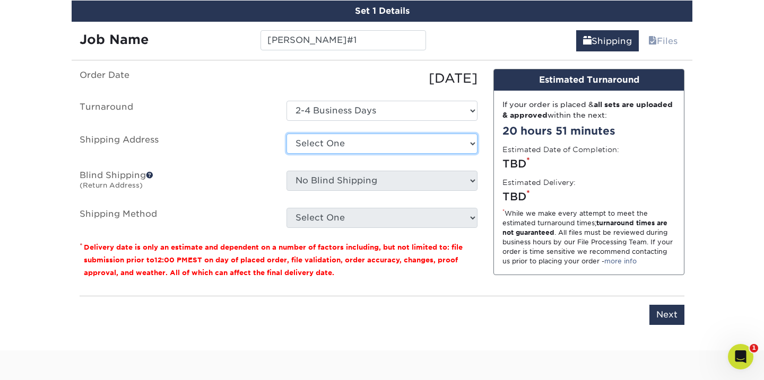
select select "286165"
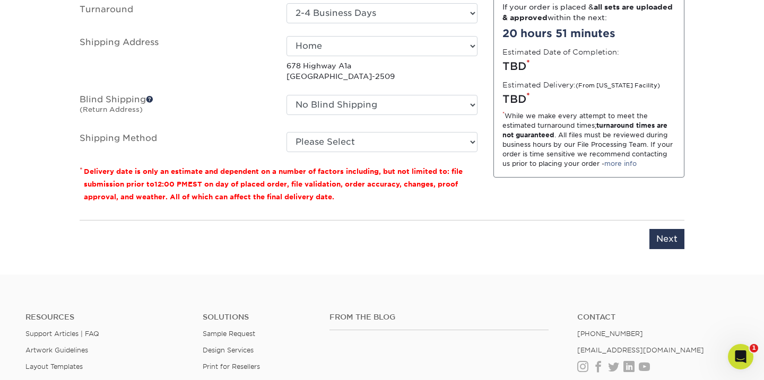
scroll to position [702, 0]
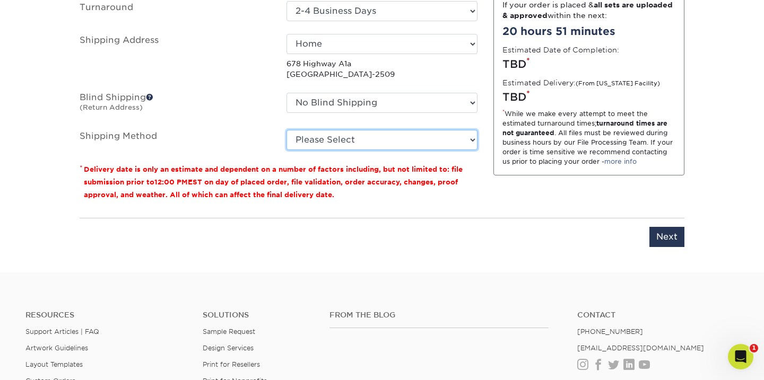
select select "03"
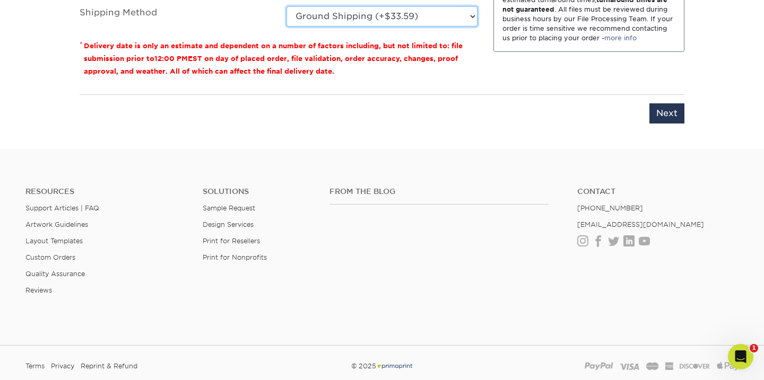
scroll to position [831, 0]
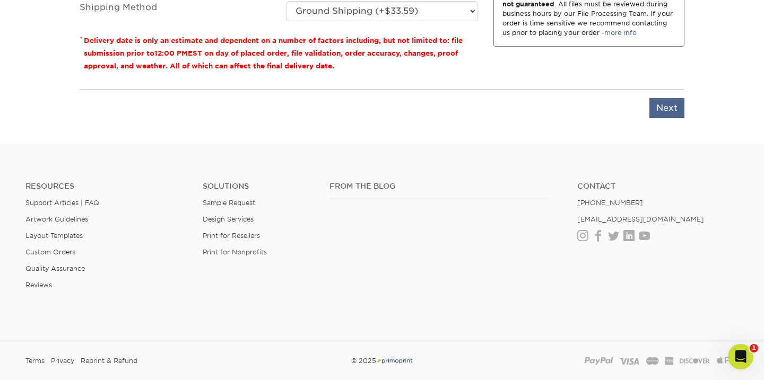
click at [667, 118] on input "Next" at bounding box center [666, 108] width 35 height 20
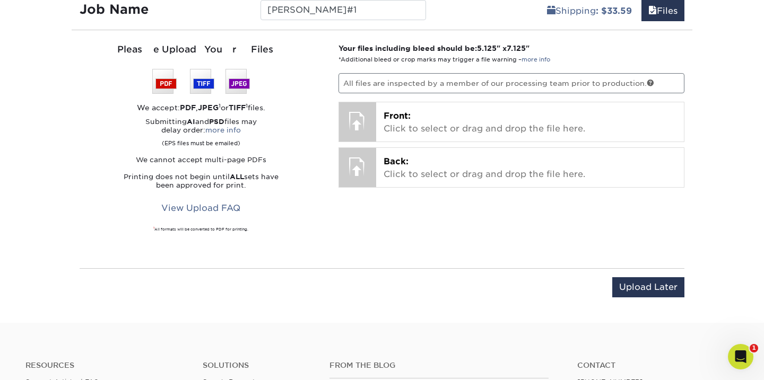
scroll to position [631, 0]
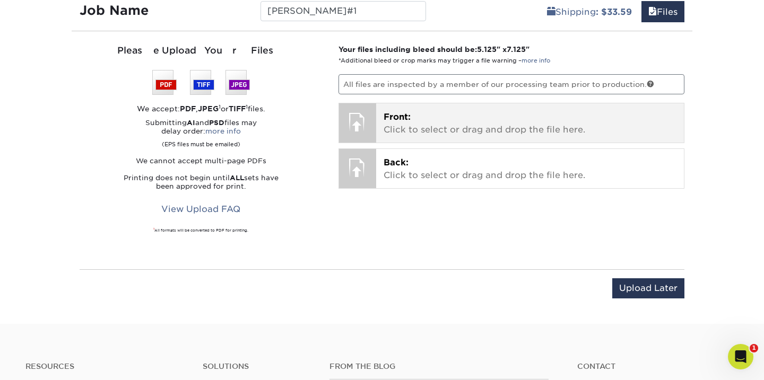
click at [357, 141] on div at bounding box center [357, 121] width 37 height 37
click at [398, 136] on p "Front: Click to select or drag and drop the file here." at bounding box center [529, 123] width 293 height 25
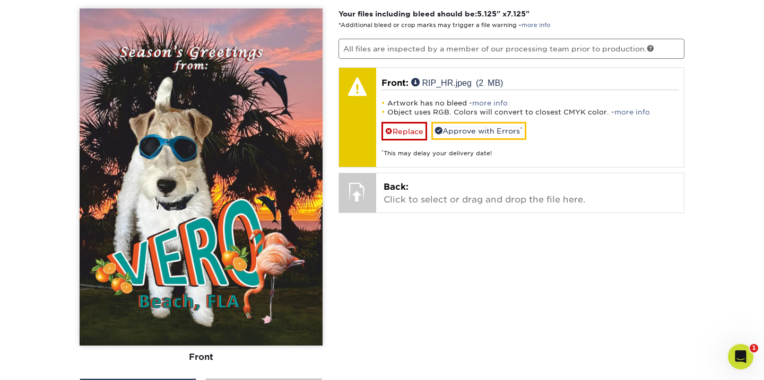
scroll to position [666, 0]
